Goal: Task Accomplishment & Management: Use online tool/utility

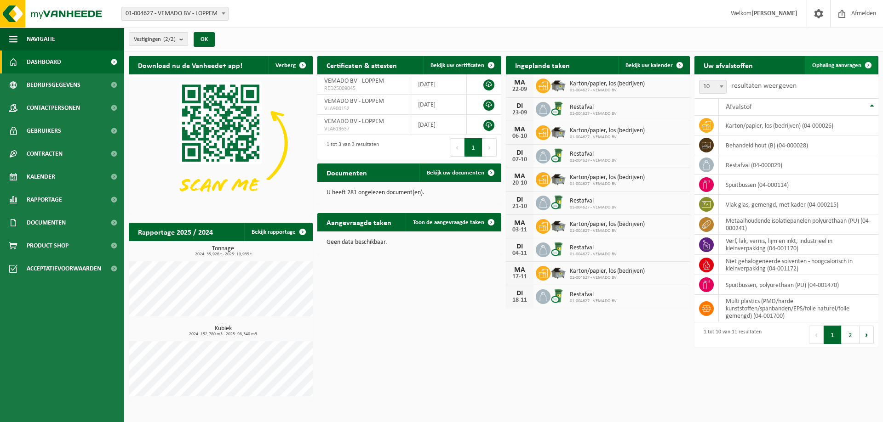
click at [832, 68] on span "Ophaling aanvragen" at bounding box center [836, 66] width 49 height 6
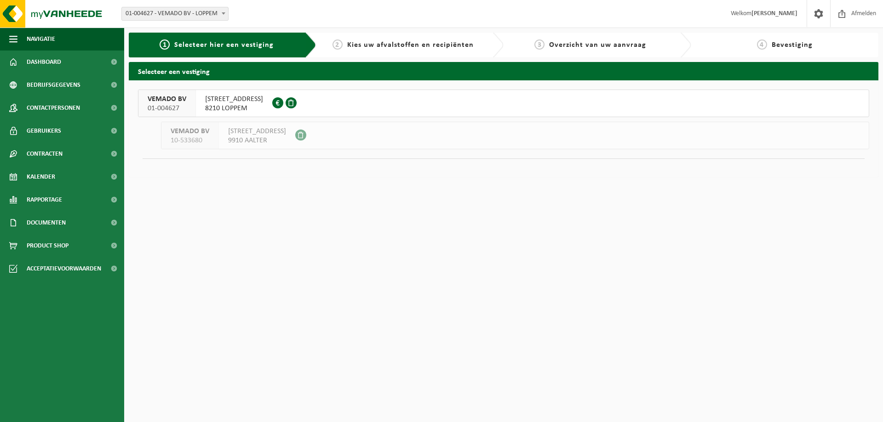
click at [236, 97] on span "TORHOUTSESTEENWEG 44A" at bounding box center [234, 99] width 58 height 9
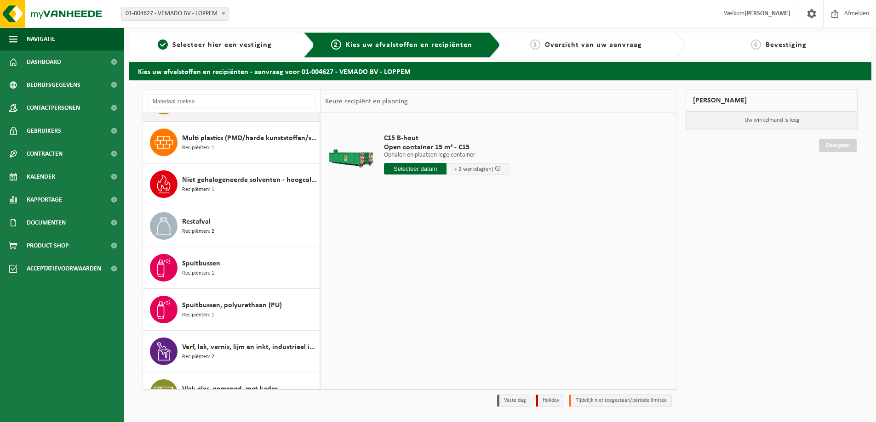
scroll to position [142, 0]
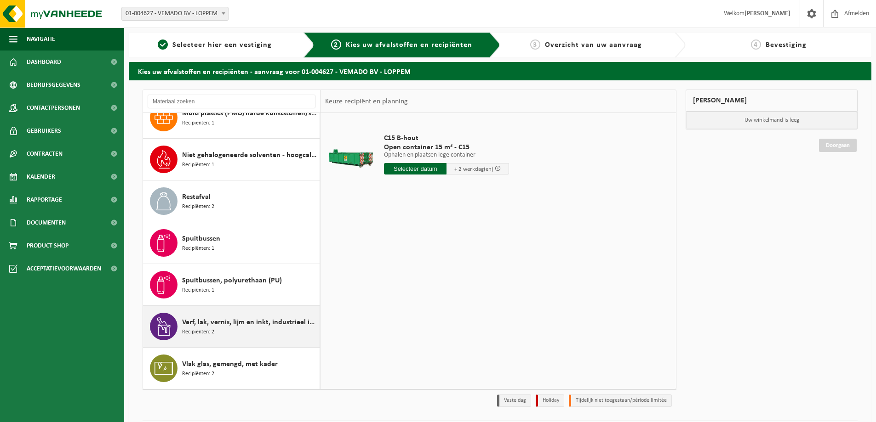
click at [245, 323] on span "Verf, lak, vernis, lijm en inkt, industrieel in kleinverpakking" at bounding box center [249, 322] width 135 height 11
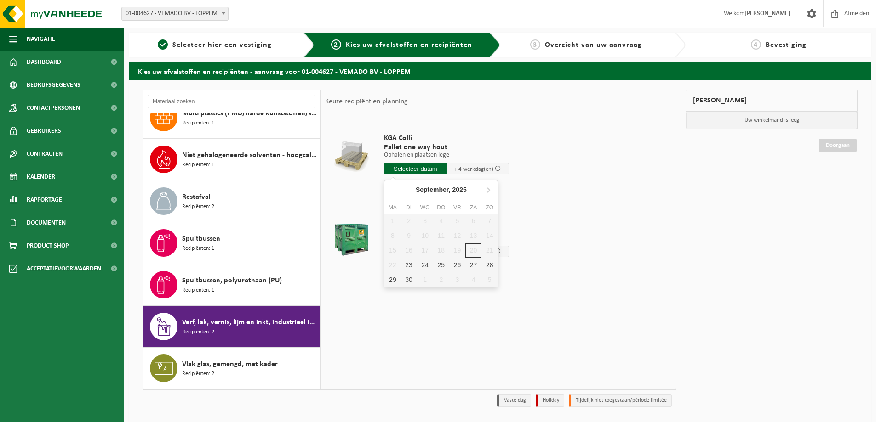
click at [422, 171] on input "text" at bounding box center [415, 168] width 63 height 11
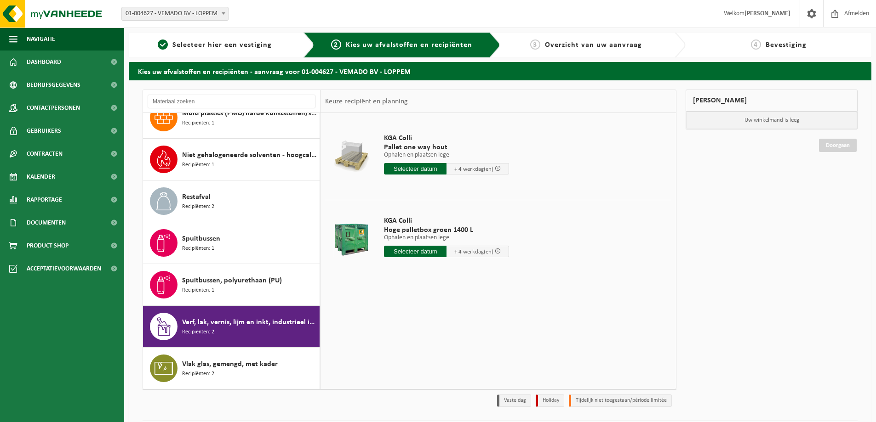
click at [572, 137] on td "KGA Colli Pallet one way hout Ophalen en plaatsen lege Ophalen en plaatsen lege…" at bounding box center [524, 157] width 294 height 78
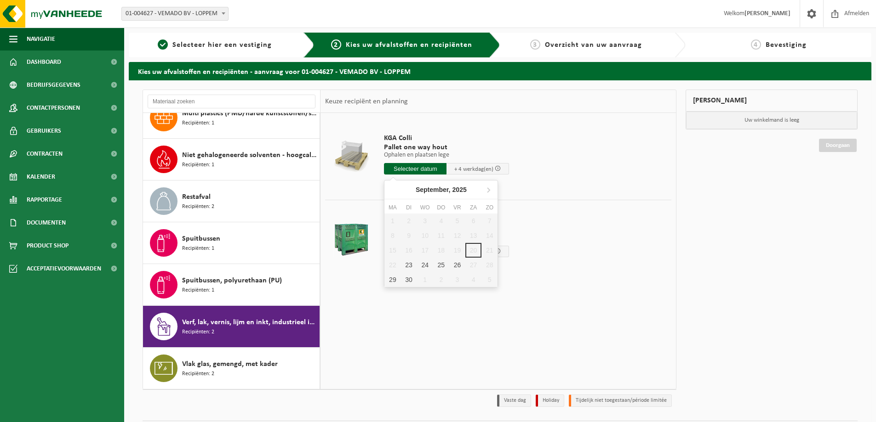
click at [414, 169] on input "text" at bounding box center [415, 168] width 63 height 11
click at [441, 265] on div "25" at bounding box center [441, 265] width 16 height 15
type input "Van 2025-09-25"
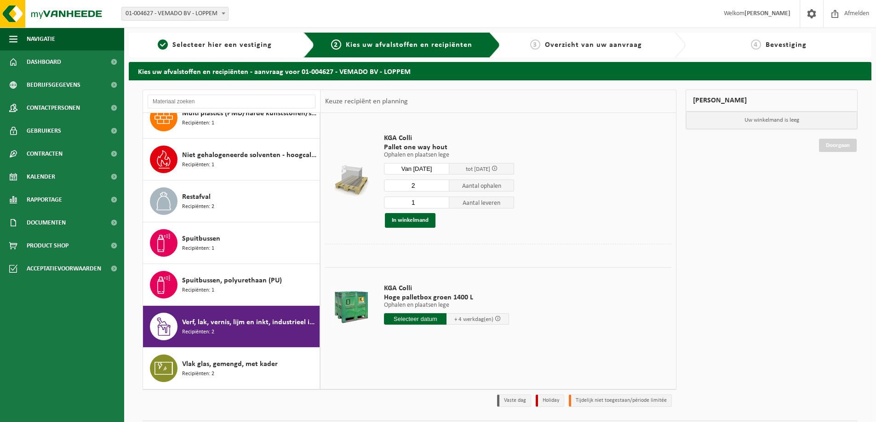
type input "2"
click at [442, 185] on input "2" at bounding box center [416, 186] width 65 height 12
click at [406, 202] on input "1" at bounding box center [416, 203] width 65 height 12
type input "0"
click at [567, 205] on td "KGA Colli Pallet one way hout Ophalen en plaatsen lege Ophalen en plaatsen lege…" at bounding box center [524, 181] width 294 height 126
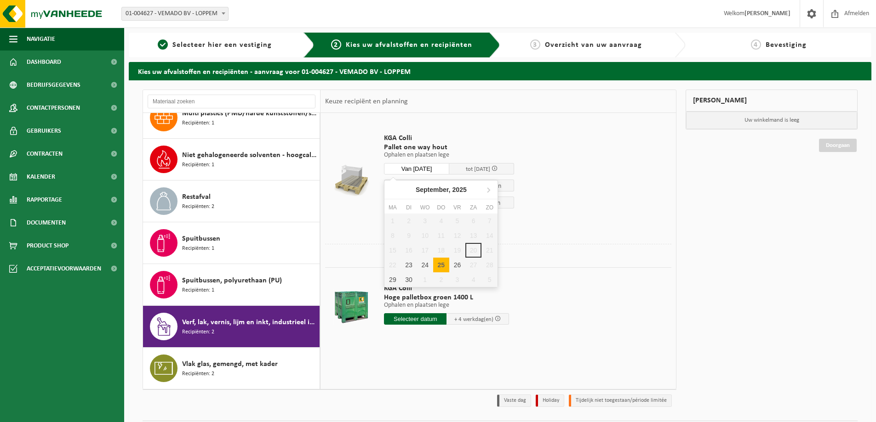
click at [441, 169] on input "Van 2025-09-25" at bounding box center [416, 168] width 65 height 11
click at [566, 161] on td "KGA Colli Pallet one way hout Ophalen en plaatsen lege Ophalen en plaatsen lege…" at bounding box center [524, 181] width 294 height 126
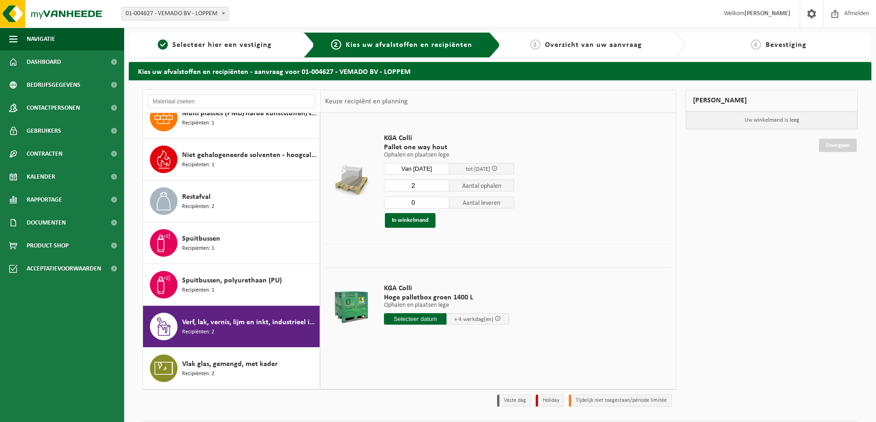
click at [416, 320] on input "text" at bounding box center [415, 319] width 63 height 11
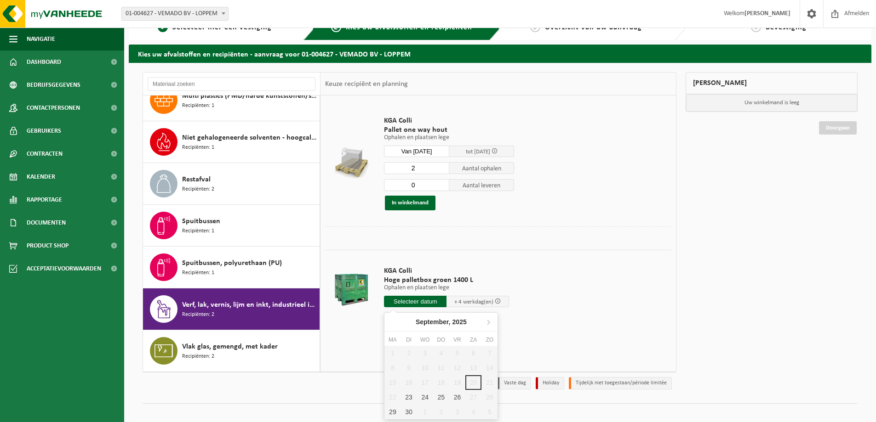
scroll to position [27, 0]
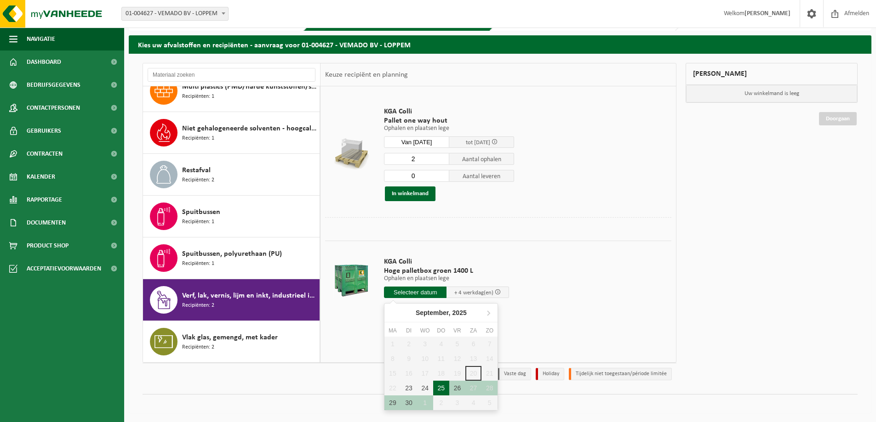
click at [442, 388] on div "25" at bounding box center [441, 388] width 16 height 15
type input "Van 2025-09-25"
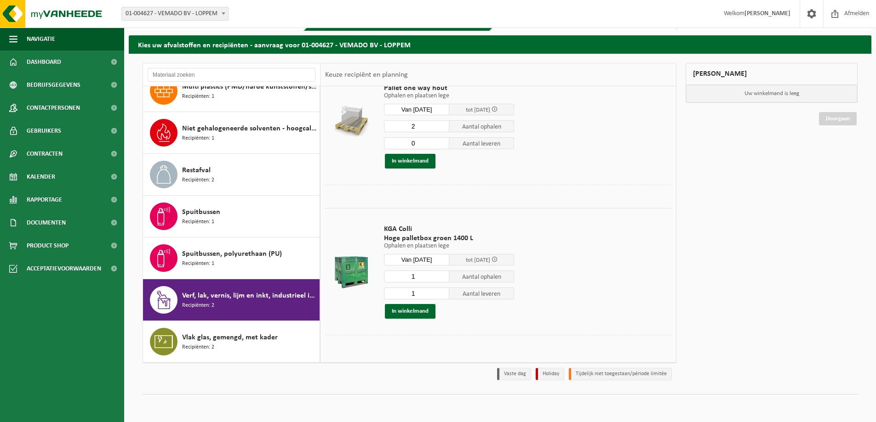
scroll to position [0, 0]
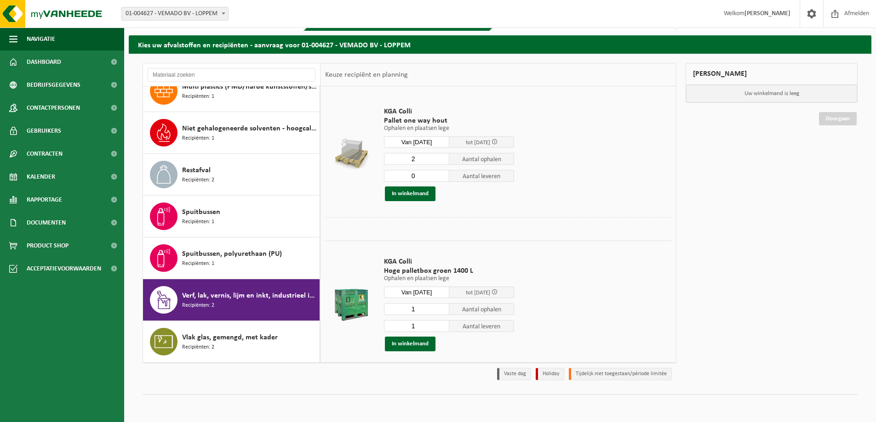
click at [567, 175] on td "KGA Colli Pallet one way hout Ophalen en plaatsen lege Ophalen en plaatsen lege…" at bounding box center [524, 154] width 294 height 126
click at [422, 193] on button "In winkelmand" at bounding box center [410, 194] width 51 height 15
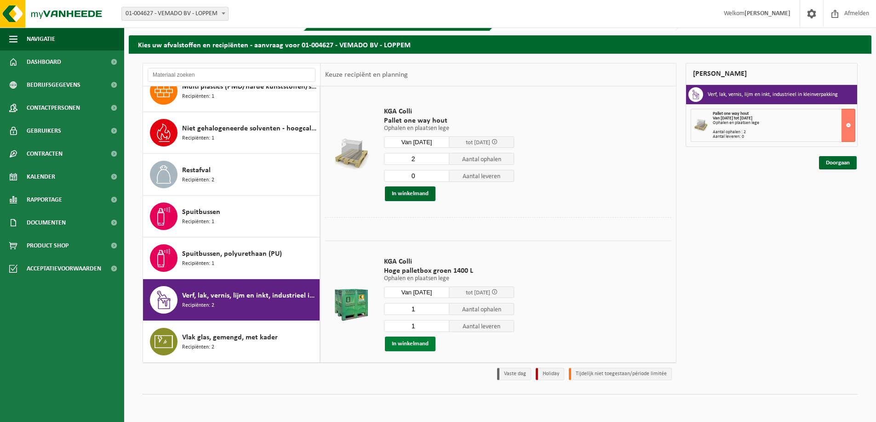
click at [411, 346] on button "In winkelmand" at bounding box center [410, 344] width 51 height 15
click at [832, 200] on link "Doorgaan" at bounding box center [838, 200] width 38 height 13
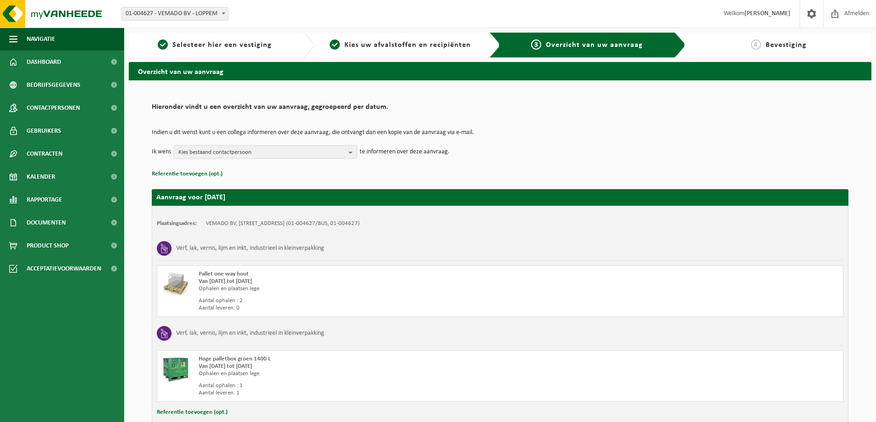
scroll to position [64, 0]
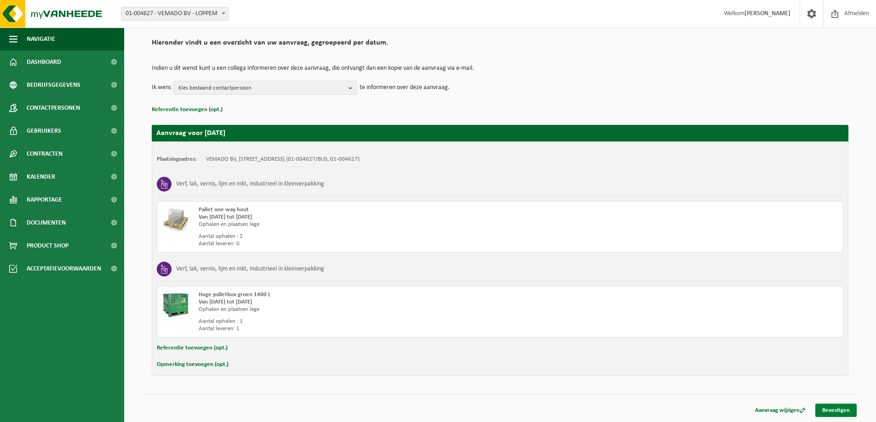
click at [838, 410] on link "Bevestigen" at bounding box center [835, 410] width 41 height 13
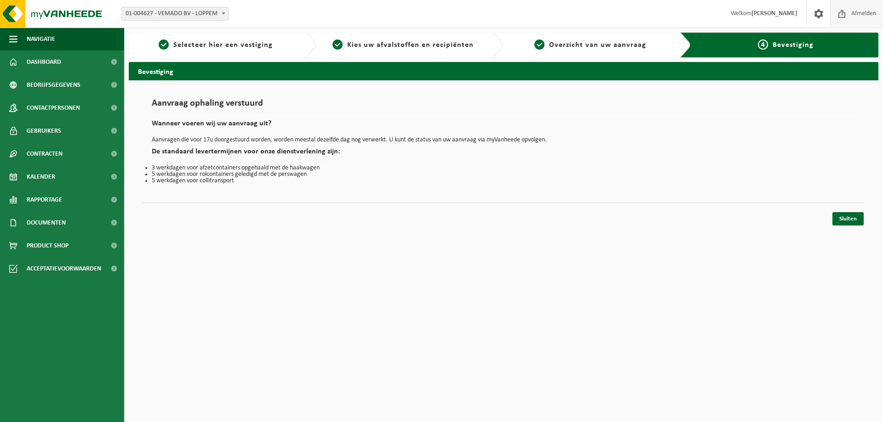
click at [864, 11] on span "Afmelden" at bounding box center [863, 13] width 29 height 27
